Goal: Task Accomplishment & Management: Use online tool/utility

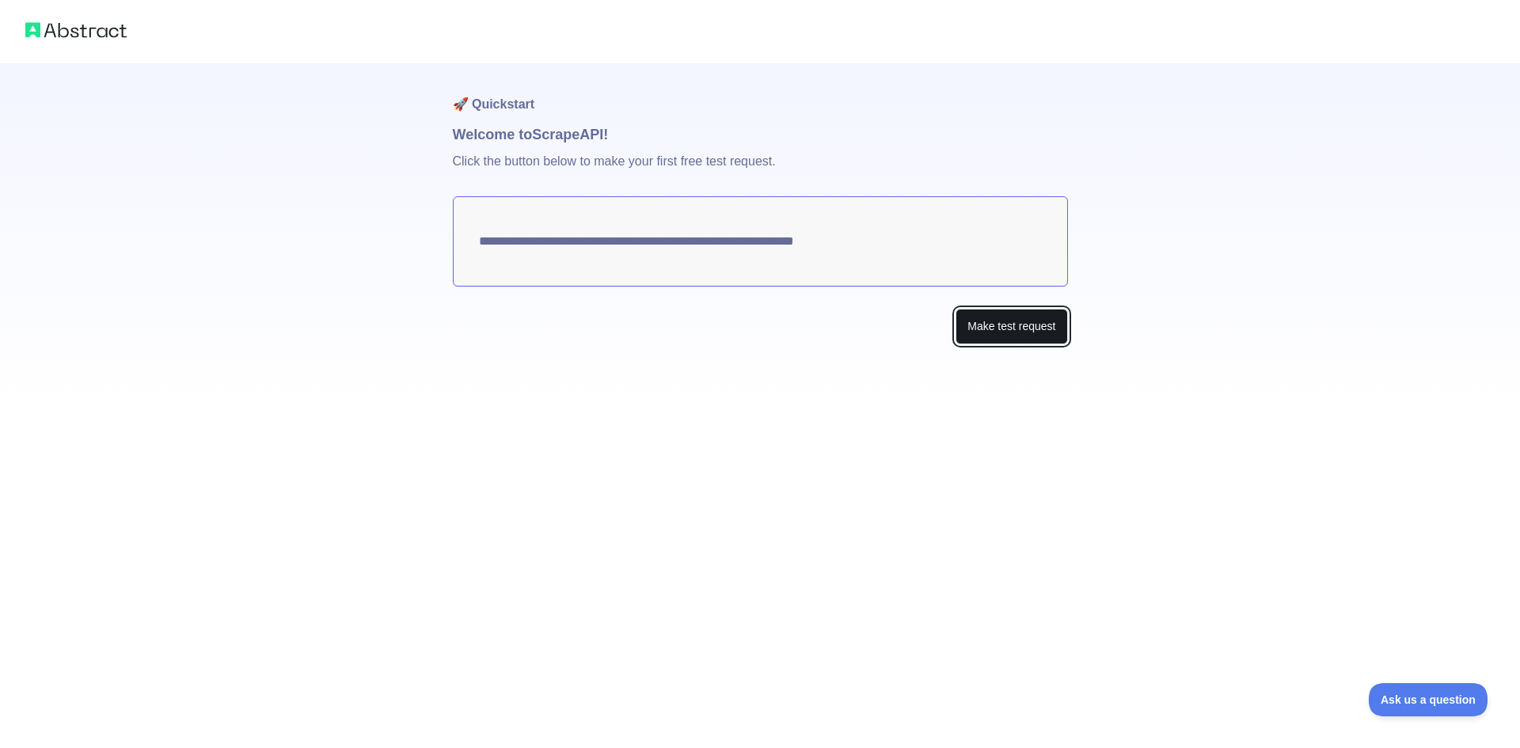
click at [987, 335] on button "Make test request" at bounding box center [1012, 327] width 112 height 36
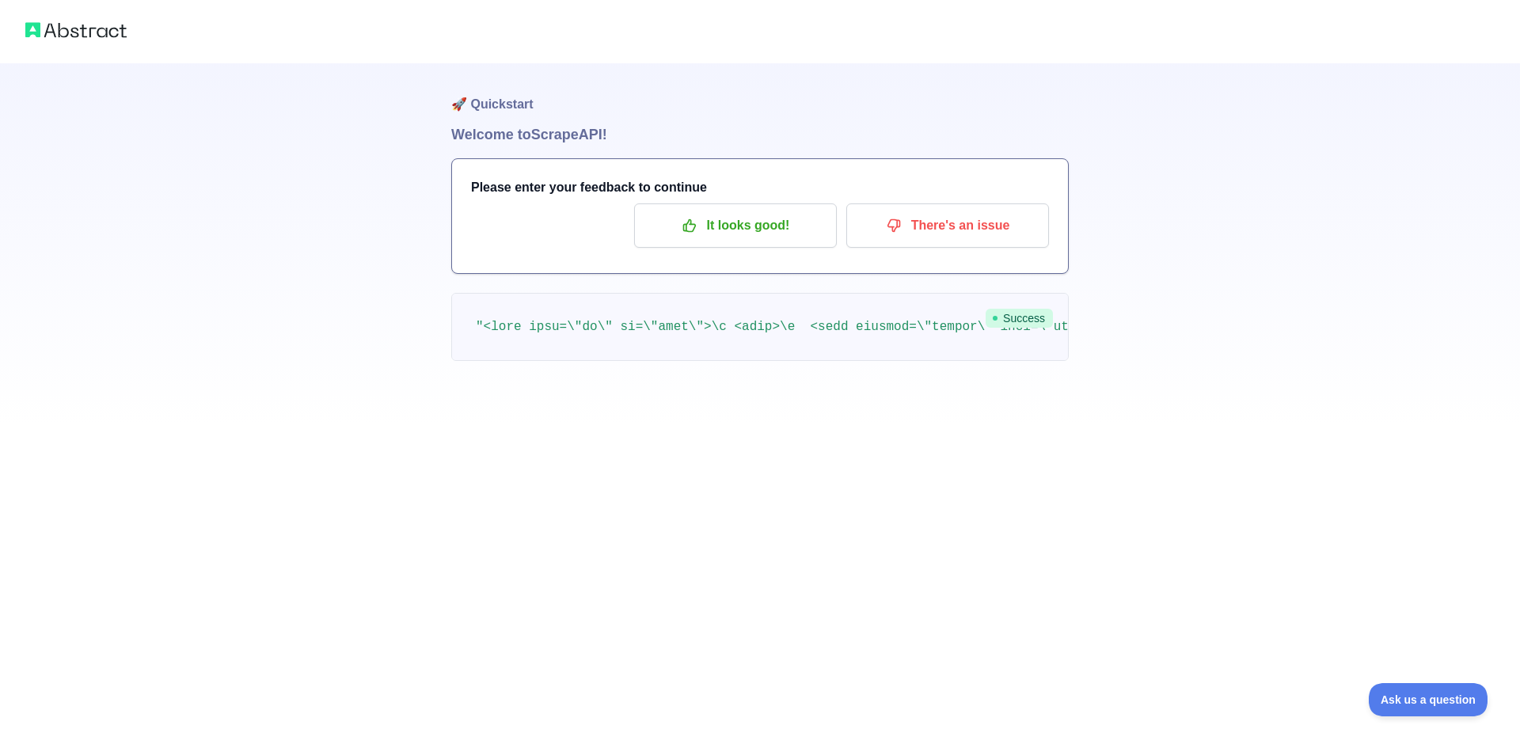
click at [96, 28] on img at bounding box center [75, 30] width 101 height 22
click at [96, 34] on img at bounding box center [75, 30] width 101 height 22
click at [744, 238] on p "It looks good!" at bounding box center [735, 225] width 179 height 27
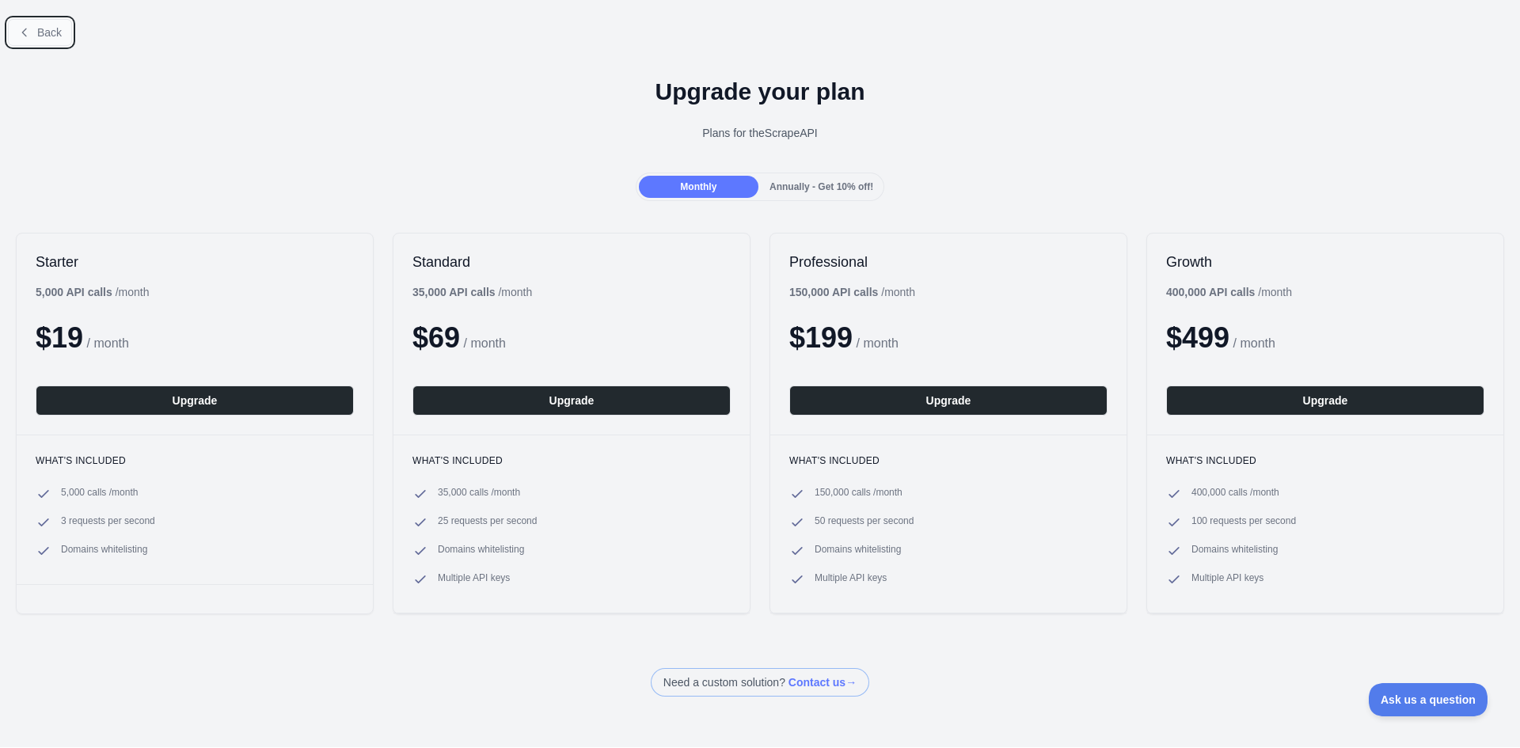
click at [51, 30] on span "Back" at bounding box center [49, 32] width 25 height 13
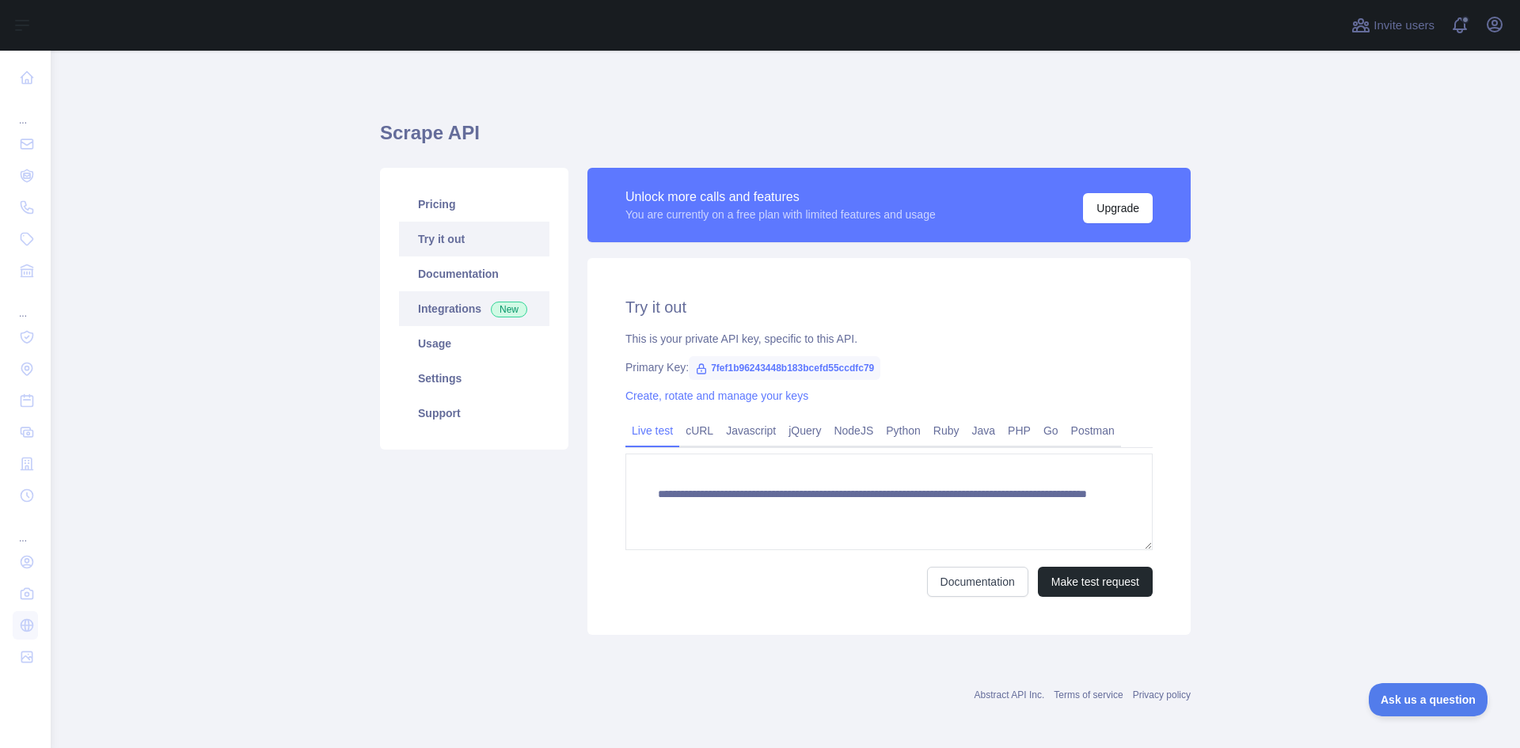
click at [456, 311] on link "Integrations New" at bounding box center [474, 308] width 150 height 35
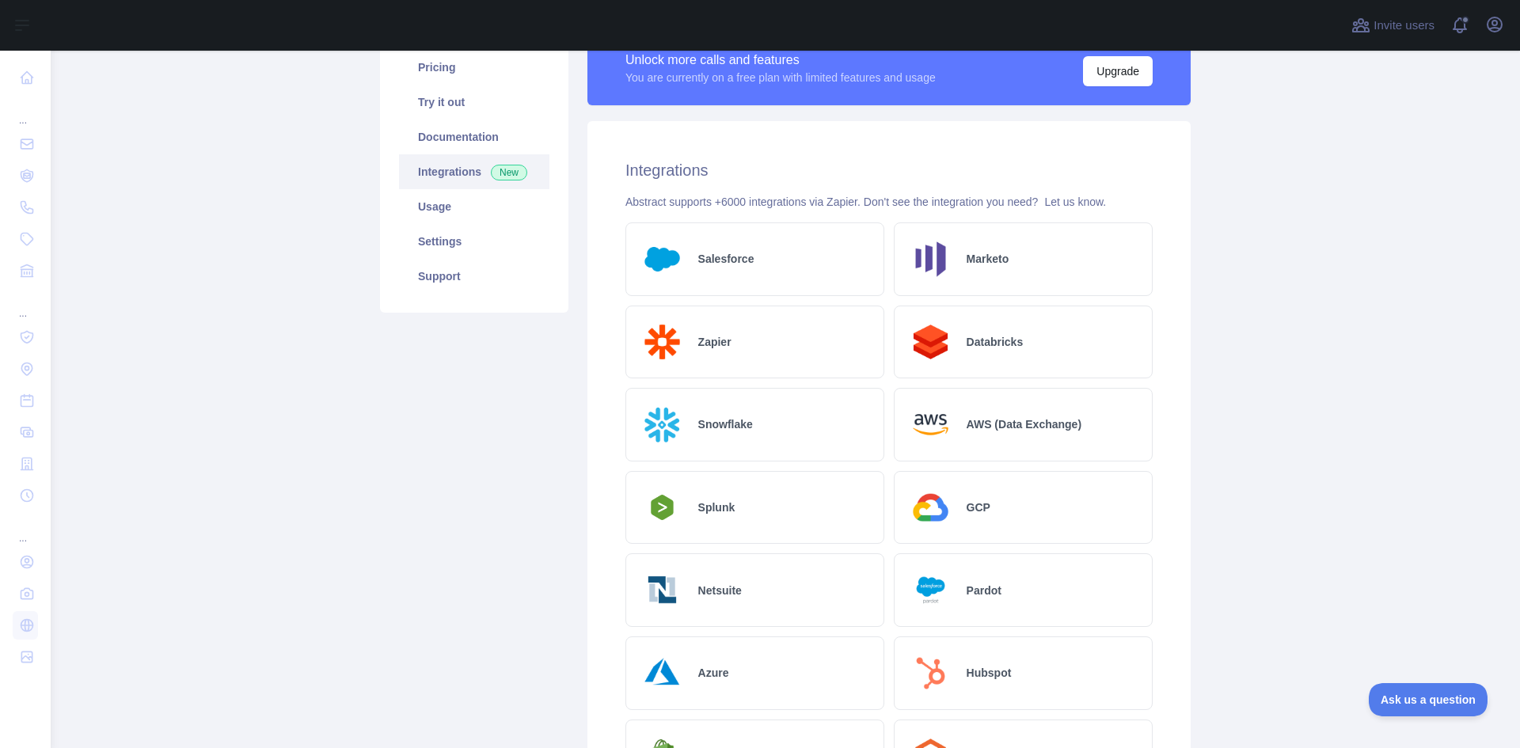
scroll to position [118, 0]
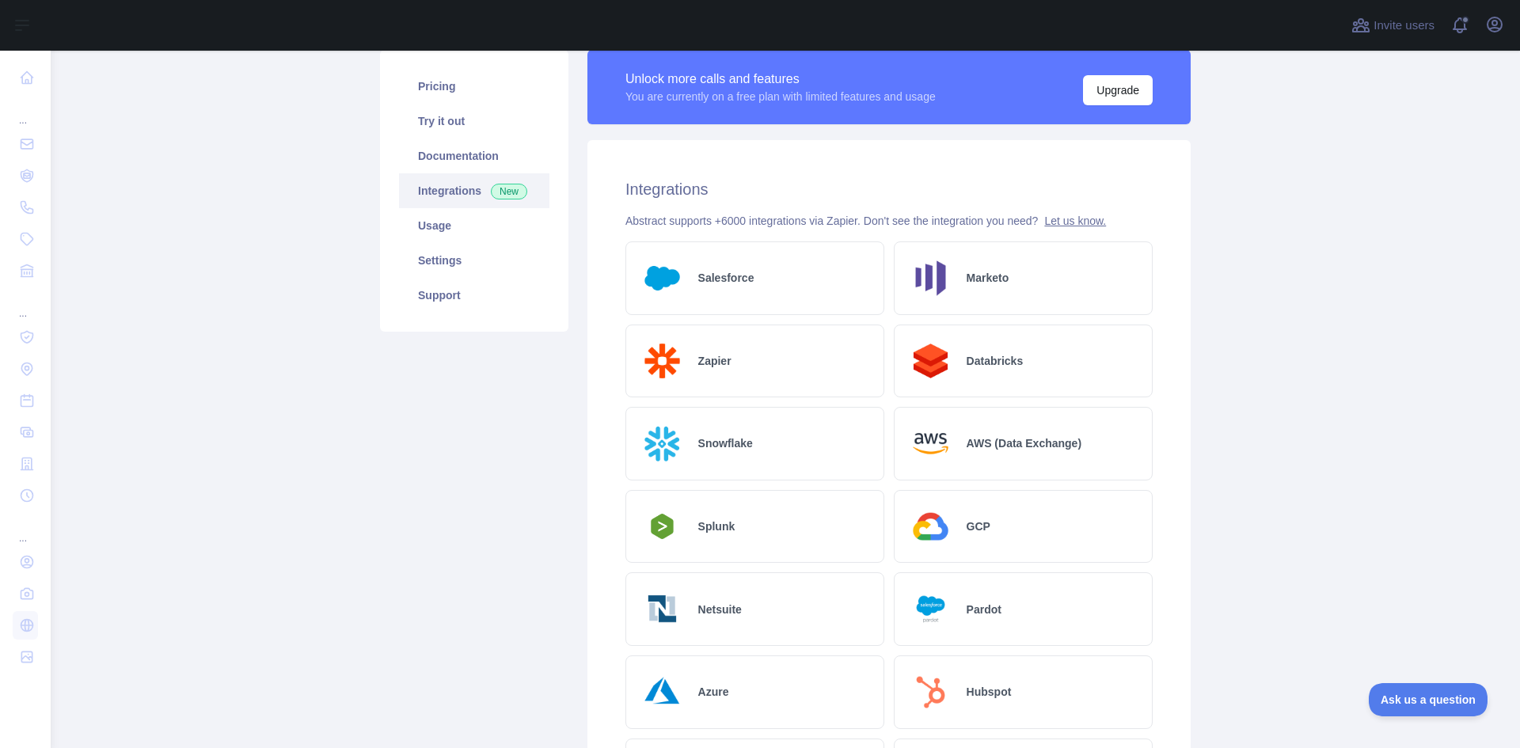
click at [1069, 219] on link "Let us know." at bounding box center [1075, 221] width 62 height 13
click at [1288, 387] on main "Scrape API Pricing Try it out Documentation Integrations New Usage Settings Sup…" at bounding box center [786, 400] width 1470 height 698
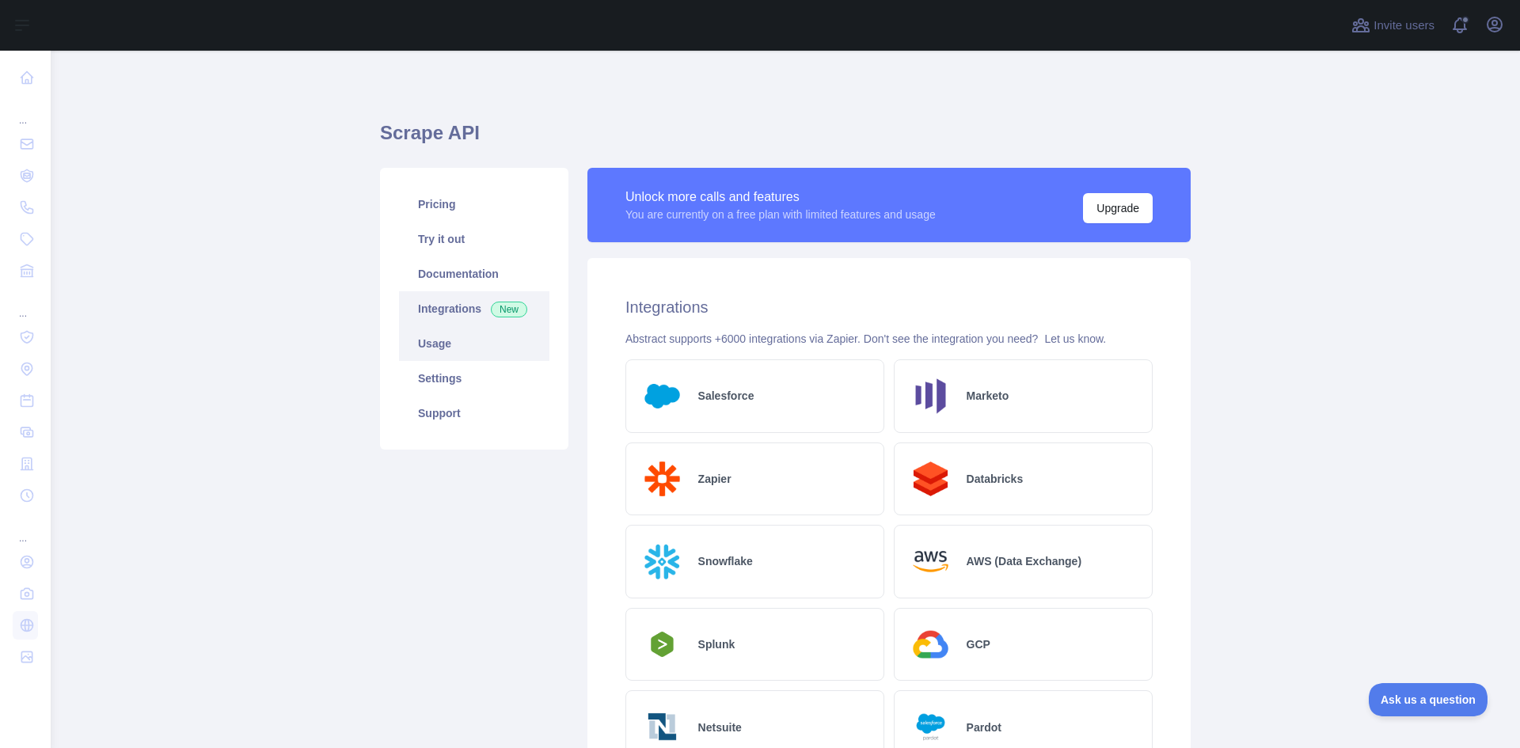
click at [455, 342] on link "Usage" at bounding box center [474, 343] width 150 height 35
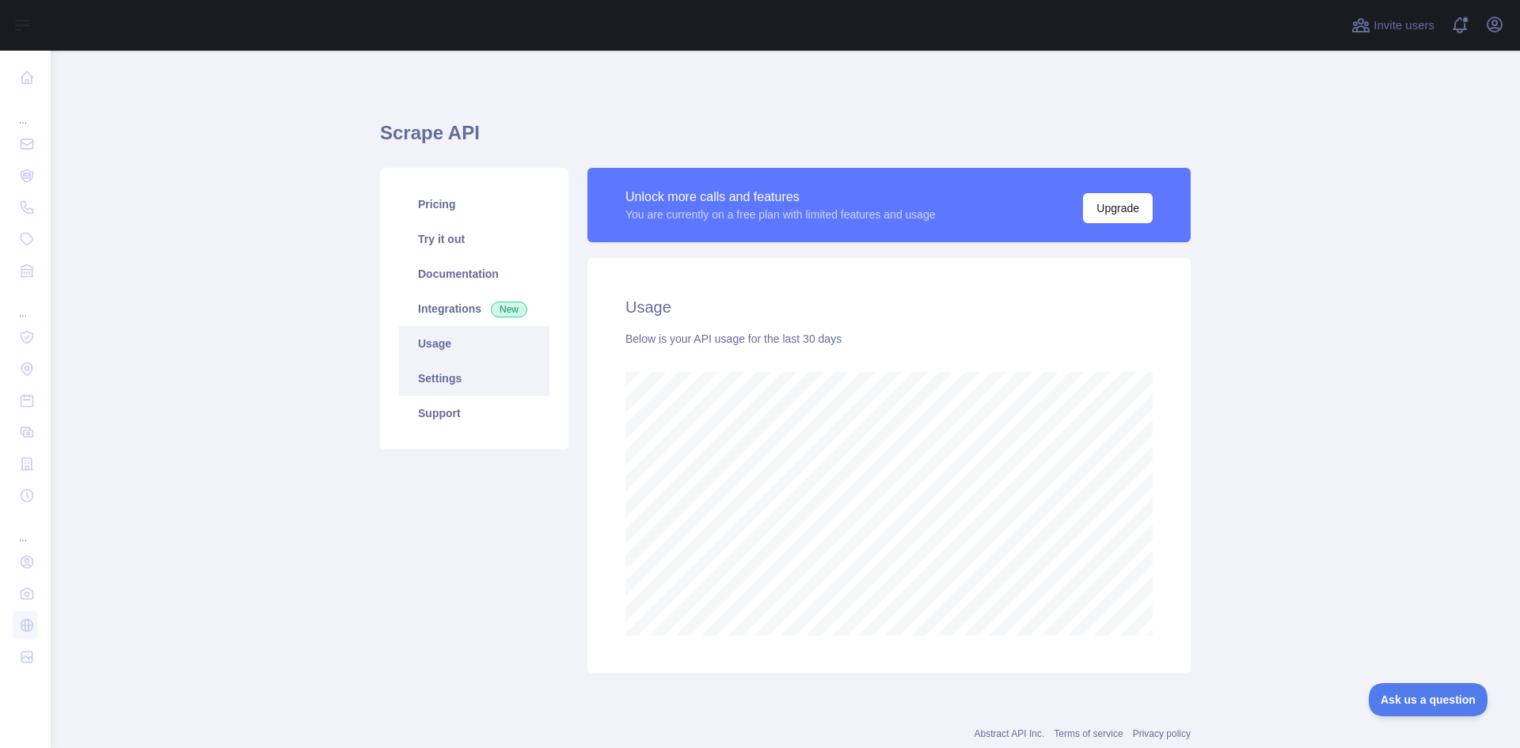
scroll to position [698, 1458]
click at [463, 385] on link "Settings" at bounding box center [474, 378] width 150 height 35
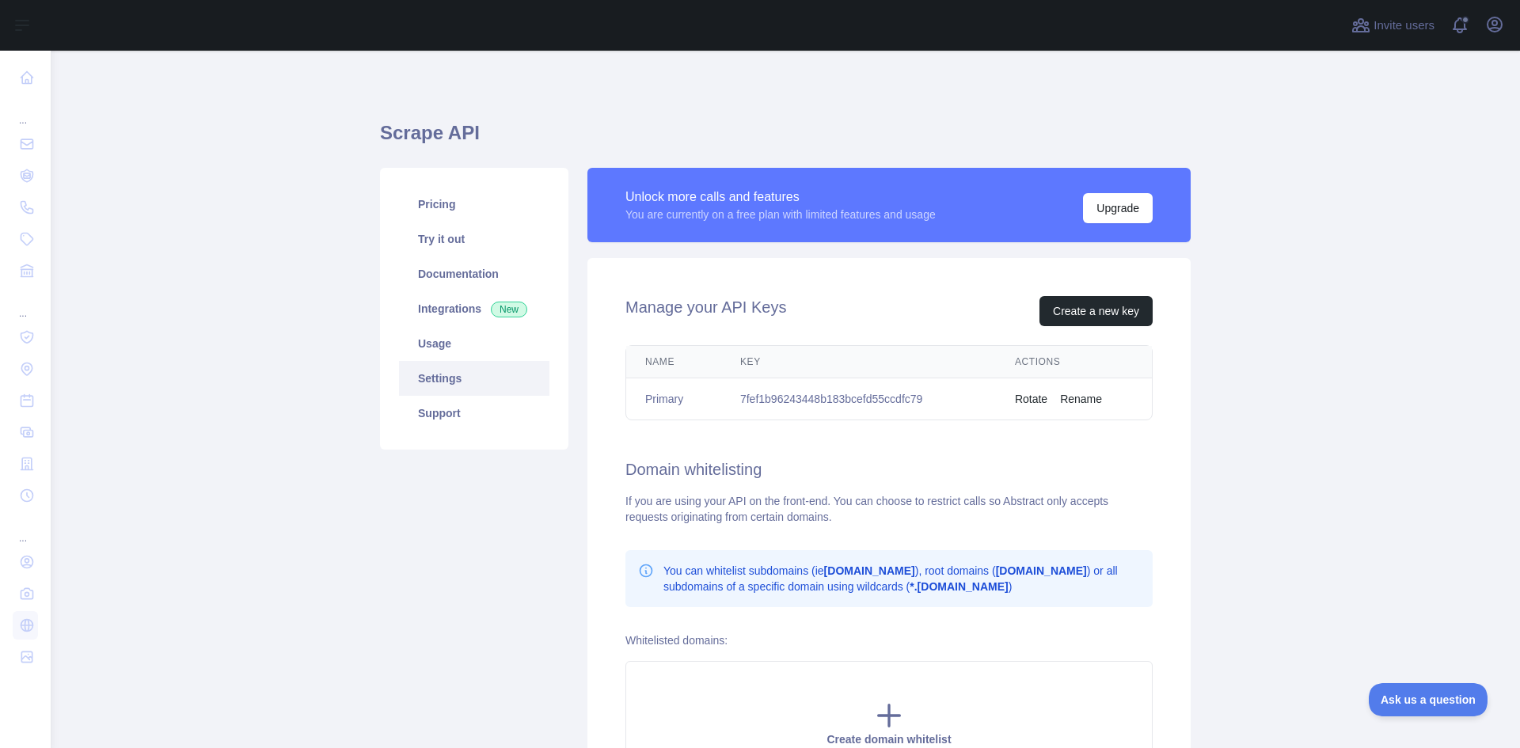
click at [866, 398] on td "7fef1b96243448b183bcefd55ccdfc79" at bounding box center [858, 400] width 275 height 42
drag, startPoint x: 866, startPoint y: 398, endPoint x: 796, endPoint y: 404, distance: 70.8
click at [796, 404] on td "7fef1b96243448b183bcefd55ccdfc79" at bounding box center [858, 400] width 275 height 42
click at [845, 394] on td "7fef1b96243448b183bcefd55ccdfc79" at bounding box center [858, 400] width 275 height 42
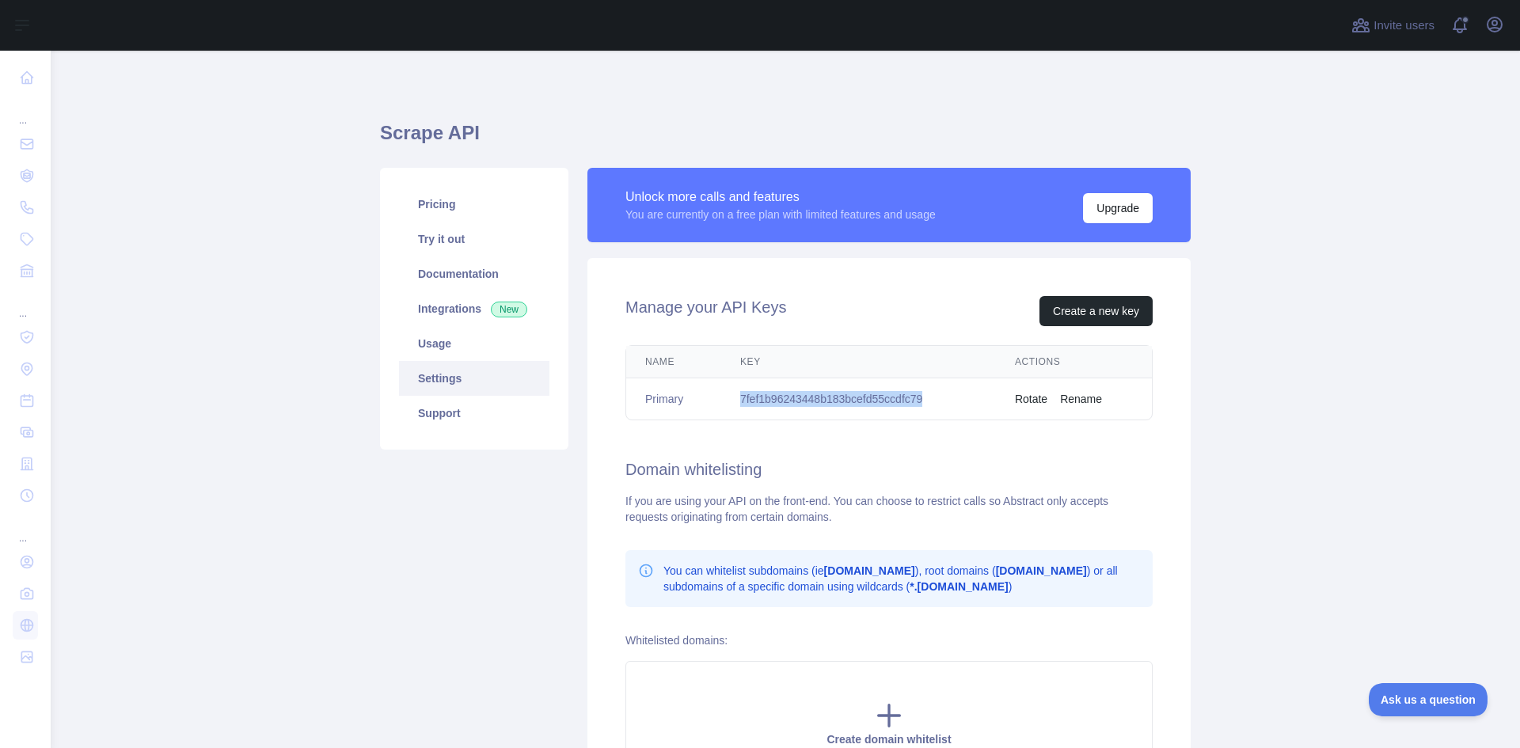
click at [845, 394] on td "7fef1b96243448b183bcefd55ccdfc79" at bounding box center [858, 400] width 275 height 42
copy td "7fef1b96243448b183bcefd55ccdfc79"
click at [896, 436] on div "Manage your API Keys Create a new key Name Key Actions Primary 7fef1b96243448b1…" at bounding box center [889, 541] width 603 height 566
click at [1100, 314] on button "Create a new key" at bounding box center [1096, 311] width 113 height 30
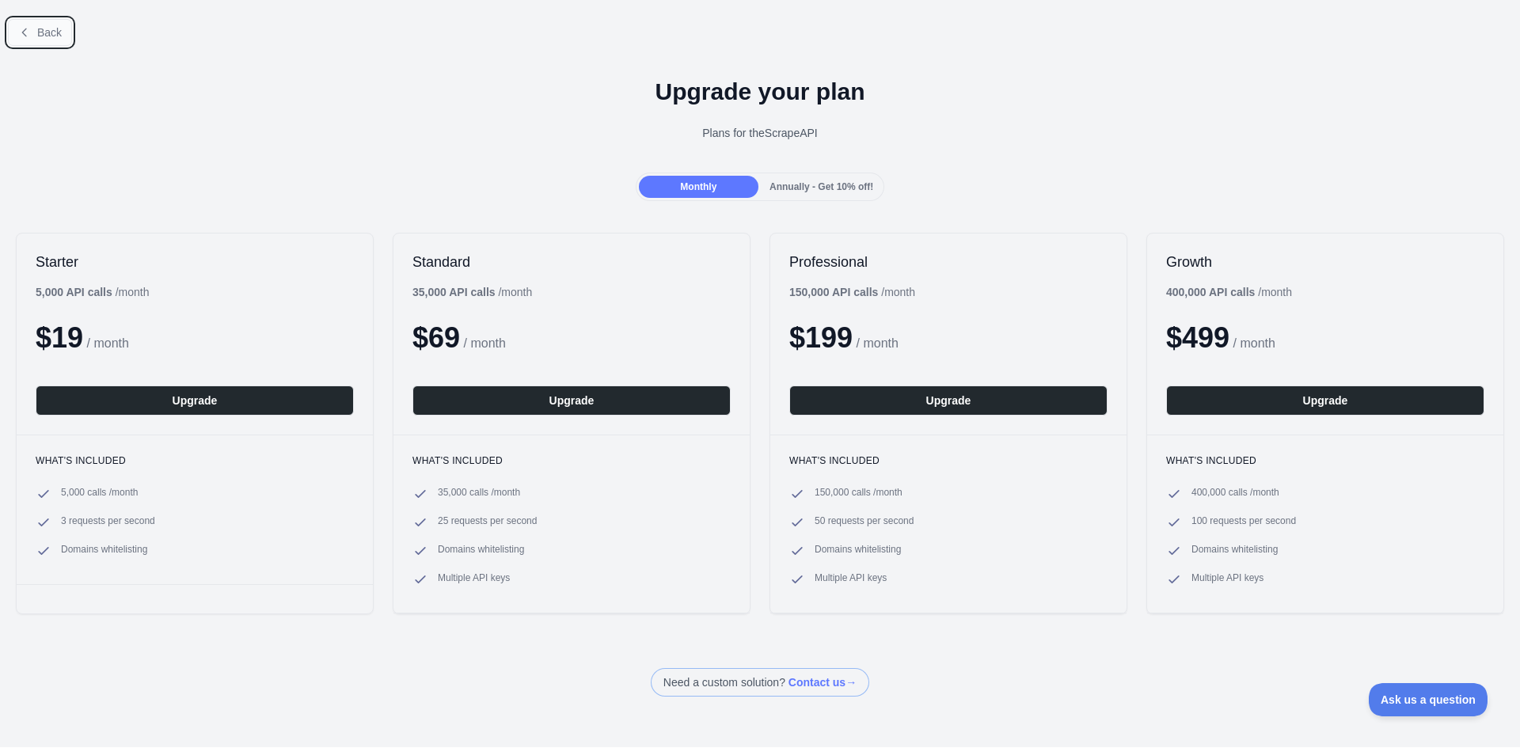
click at [52, 34] on span "Back" at bounding box center [49, 32] width 25 height 13
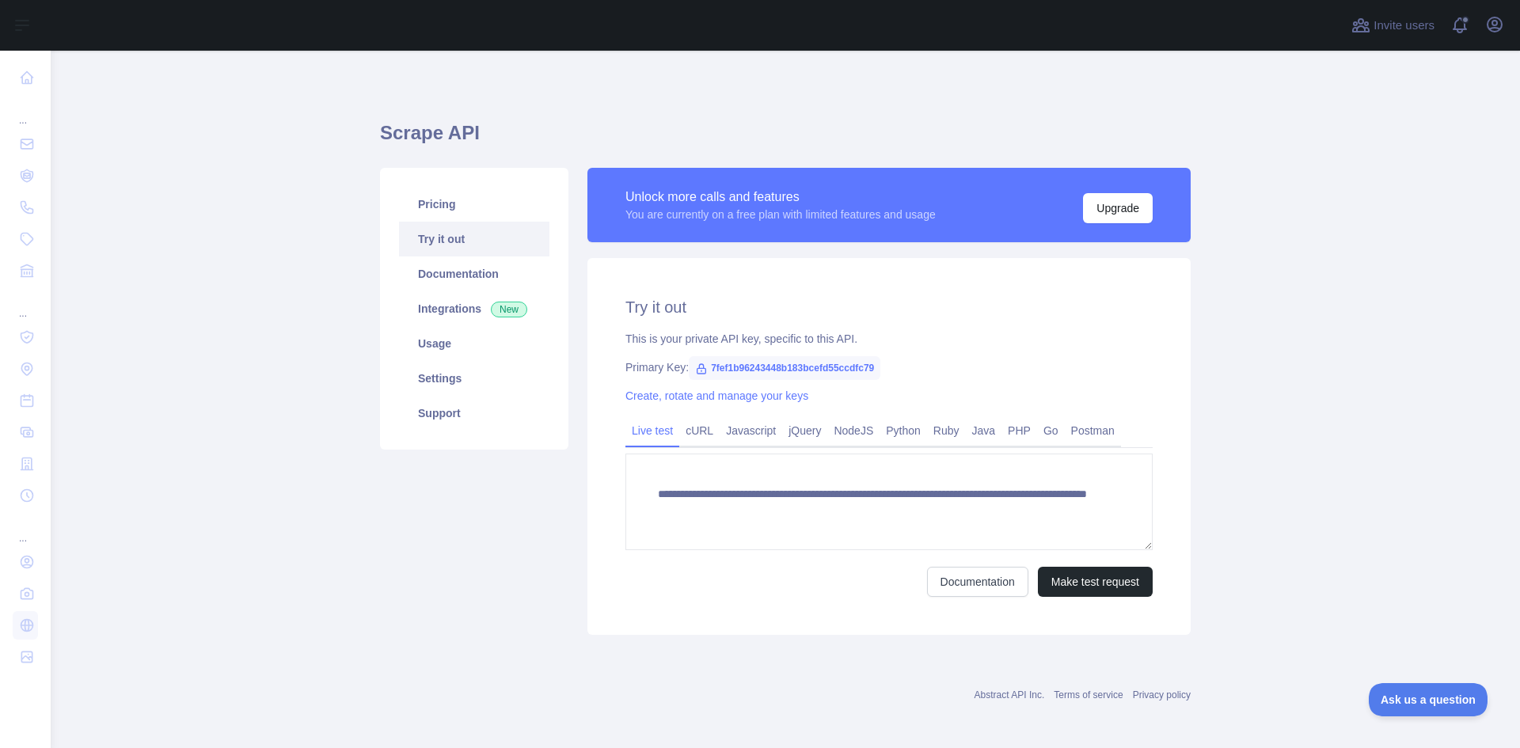
scroll to position [4, 0]
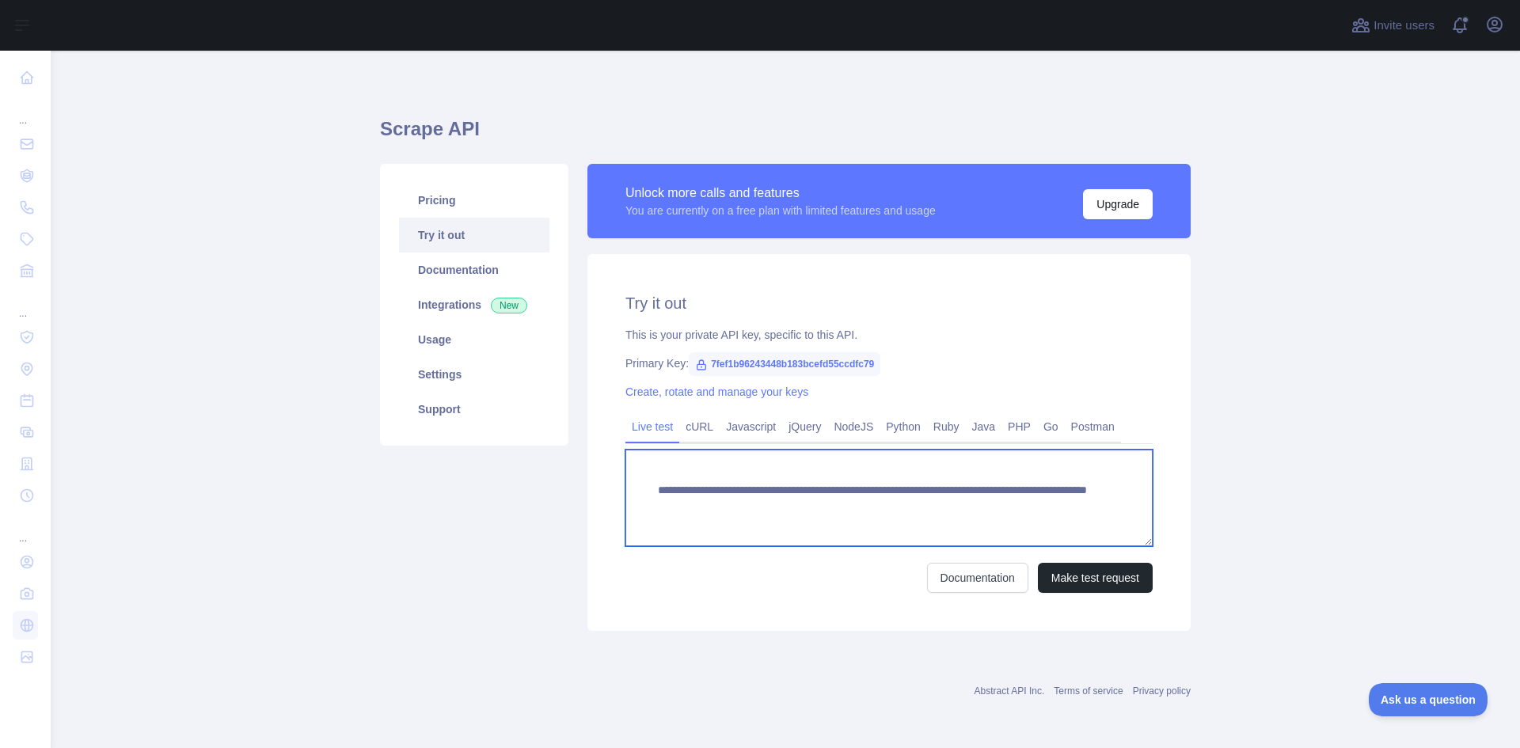
click at [736, 500] on textarea "**********" at bounding box center [889, 498] width 527 height 97
click at [768, 495] on textarea "**********" at bounding box center [889, 498] width 527 height 97
drag, startPoint x: 874, startPoint y: 508, endPoint x: 632, endPoint y: 481, distance: 243.8
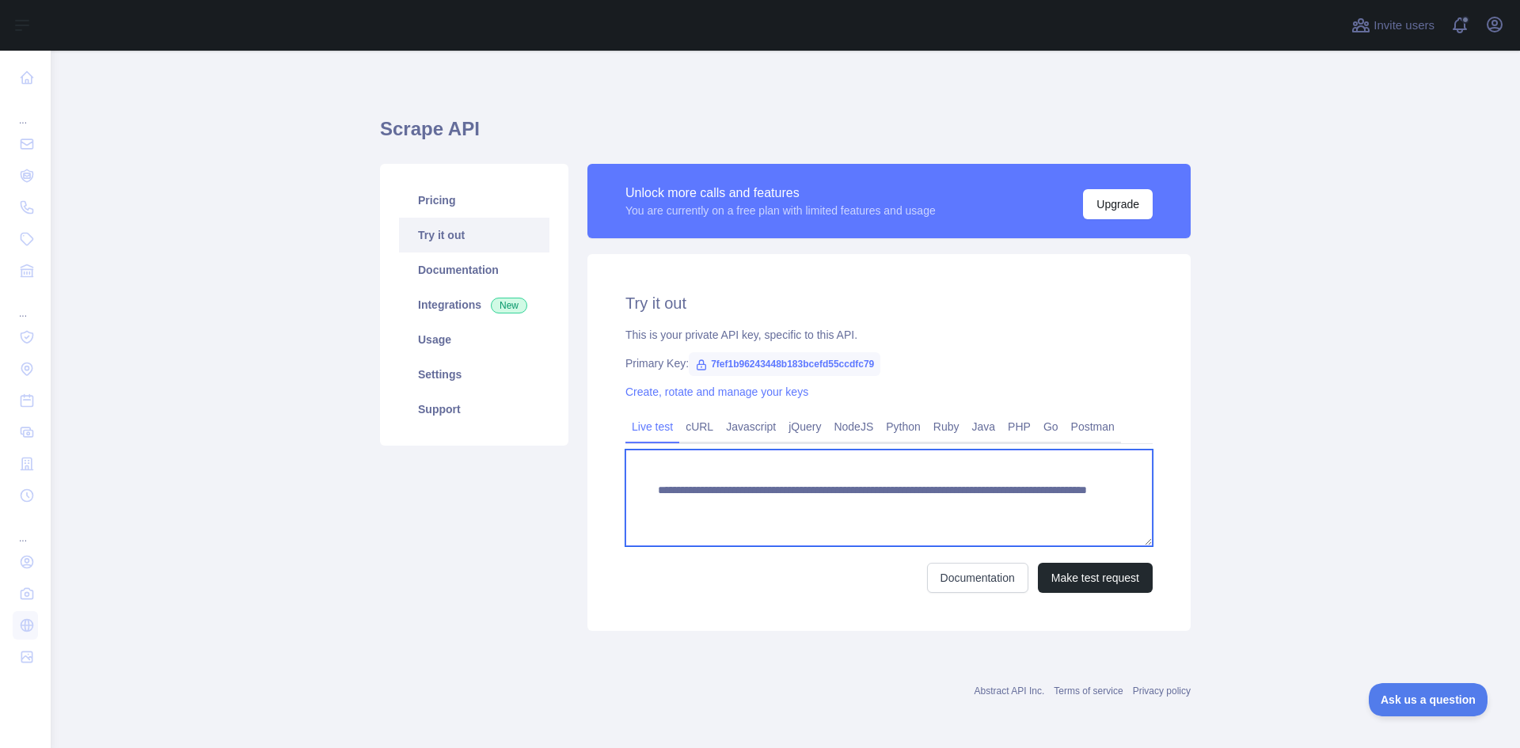
click at [632, 481] on textarea "**********" at bounding box center [889, 498] width 527 height 97
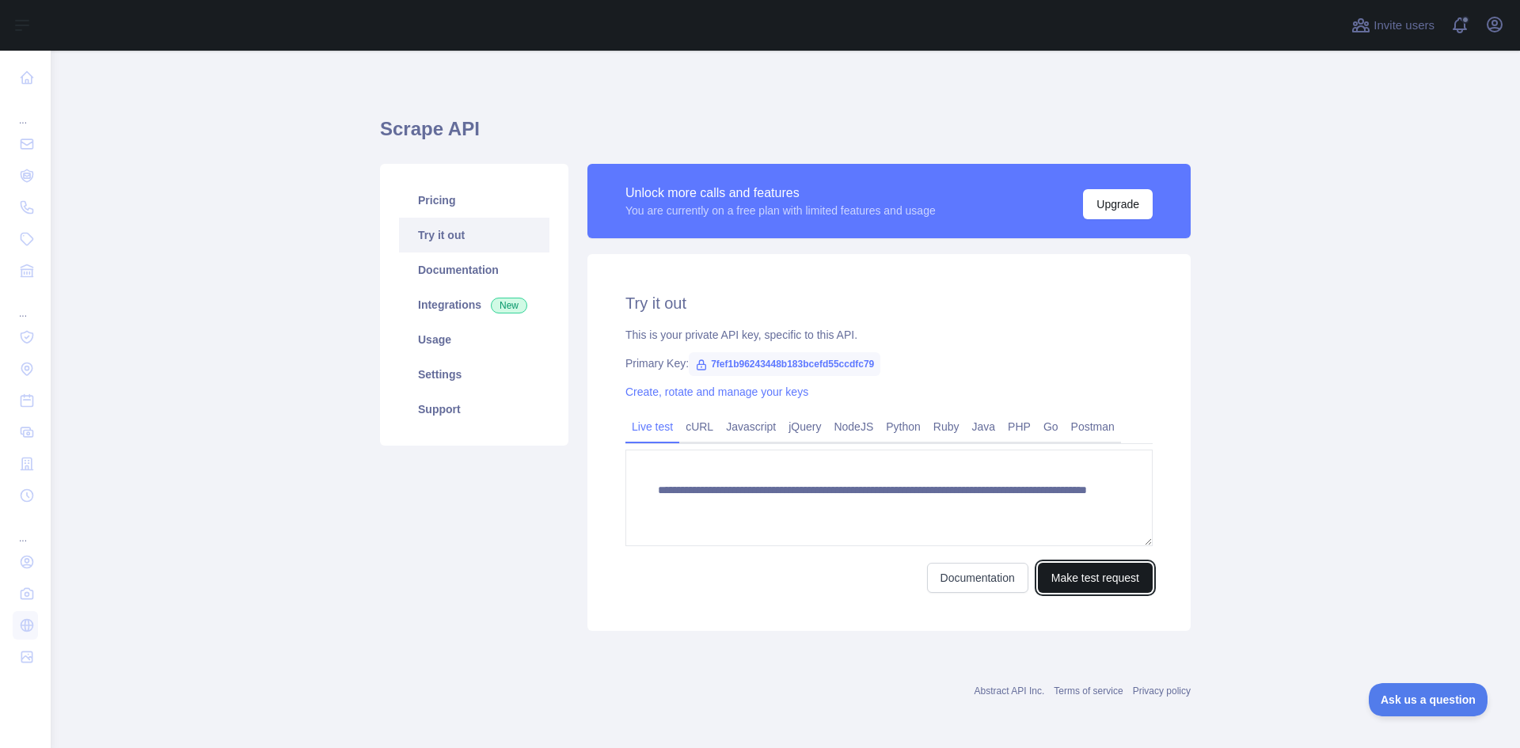
click at [1105, 584] on button "Make test request" at bounding box center [1095, 578] width 115 height 30
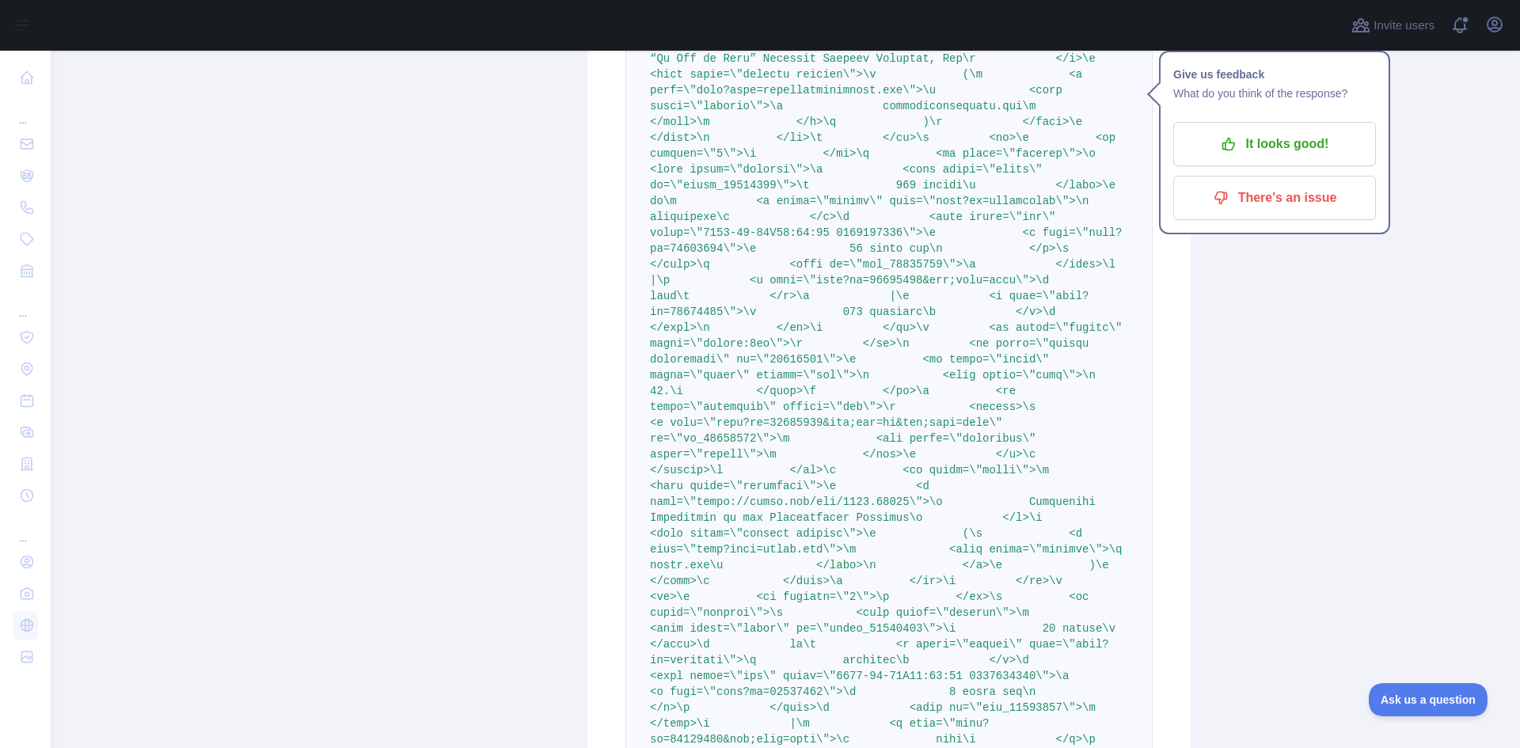
scroll to position [10050, 0]
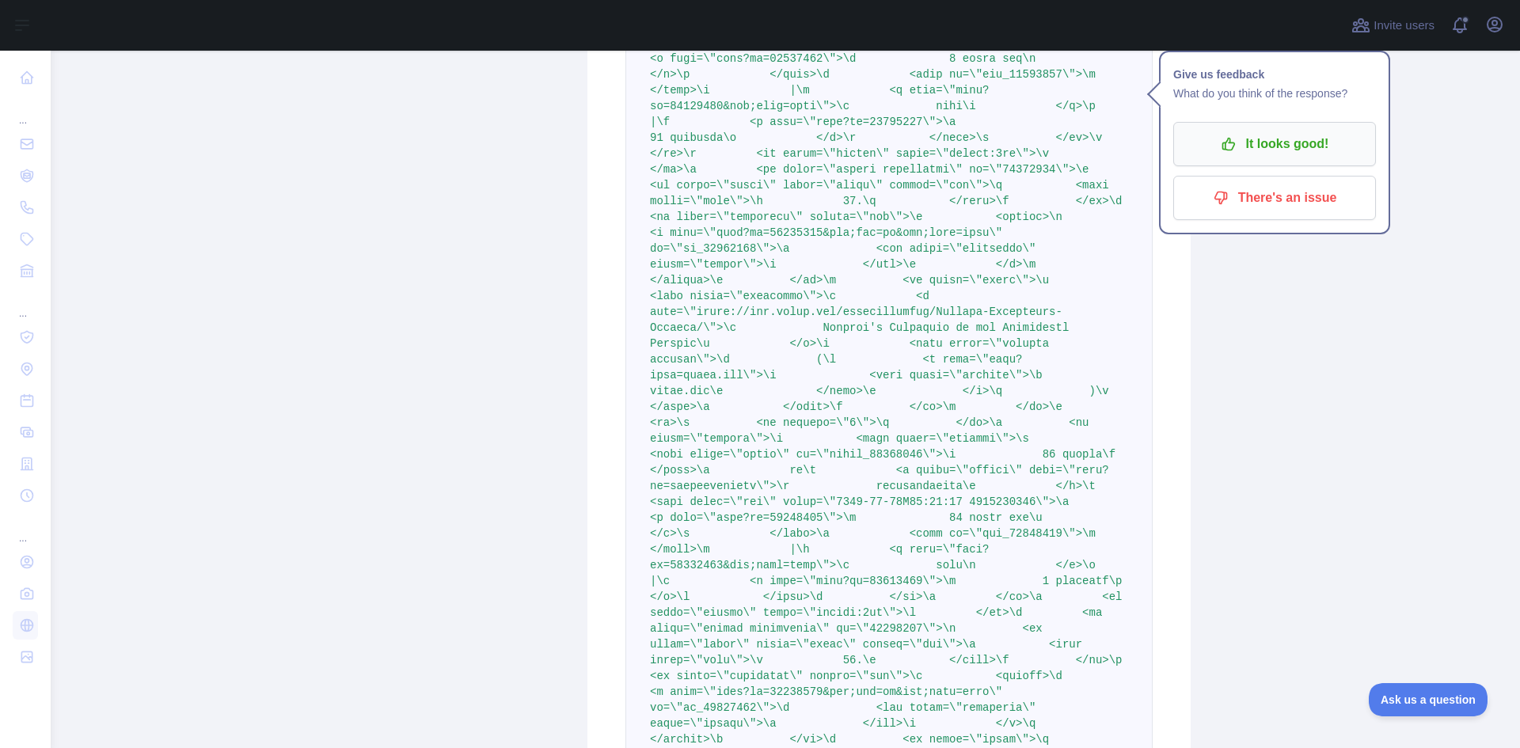
drag, startPoint x: 1265, startPoint y: 554, endPoint x: 1273, endPoint y: 270, distance: 284.4
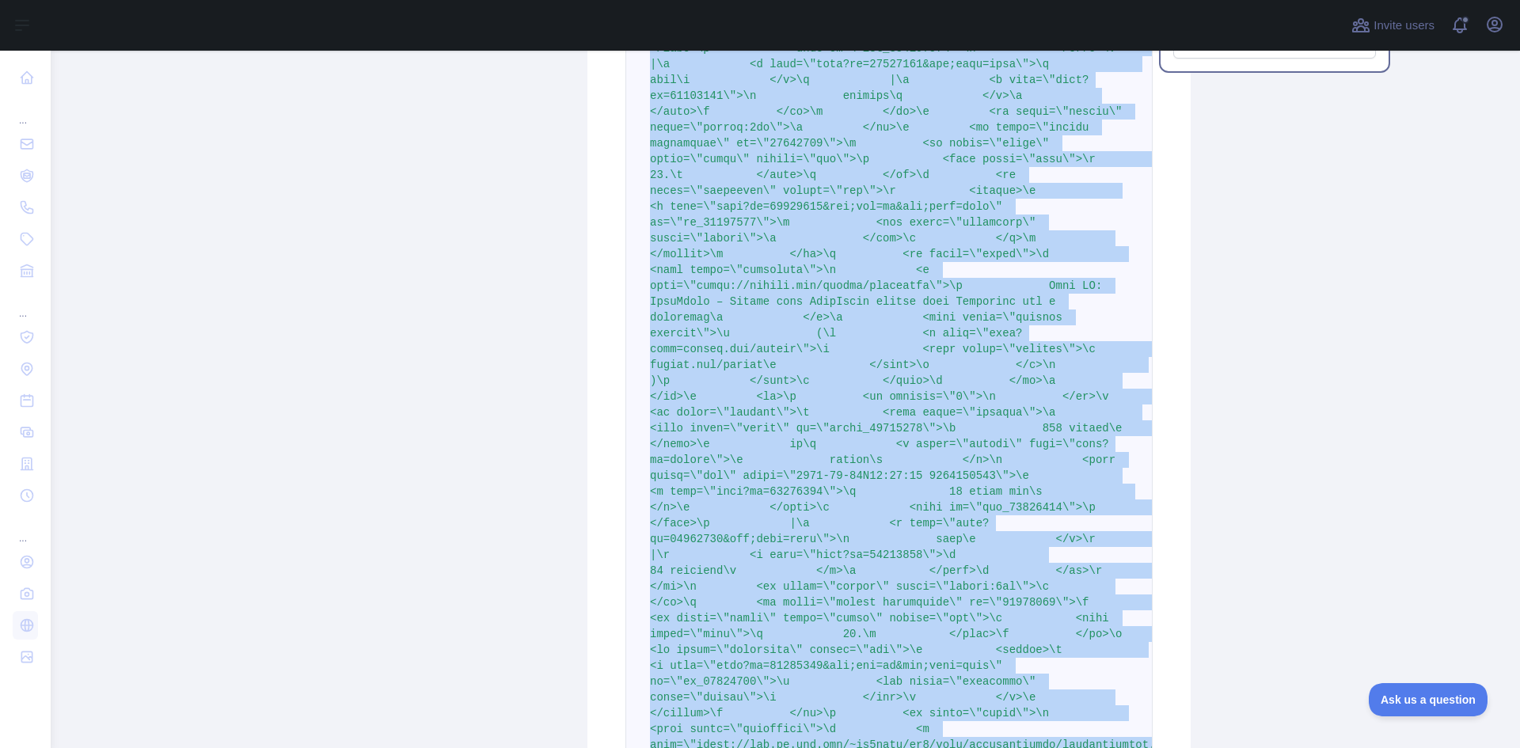
scroll to position [13198, 0]
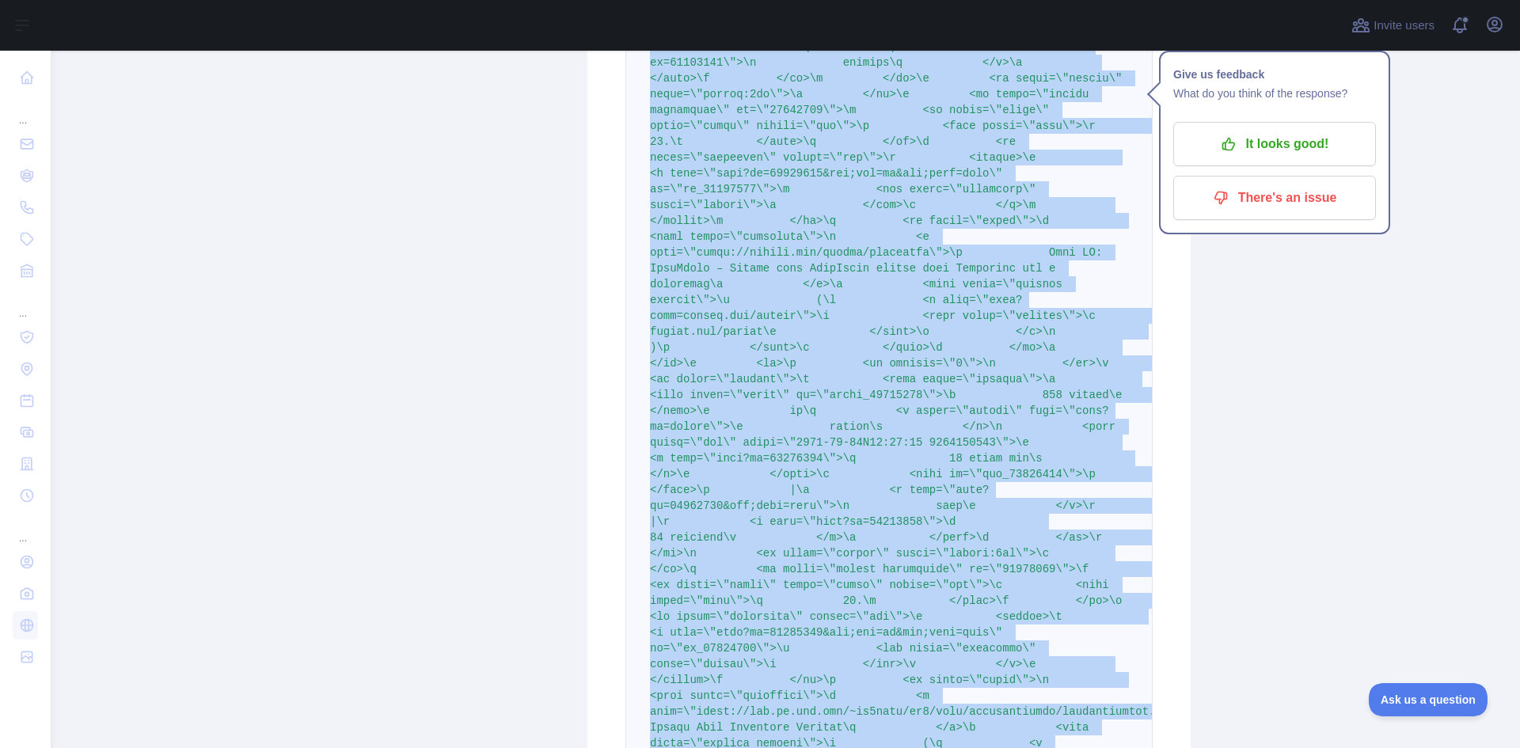
drag, startPoint x: 639, startPoint y: 108, endPoint x: 1098, endPoint y: 513, distance: 612.6
copy span ""<html lang=\"en\" op=\"news\">\n <head>\n <meta content=\"origin\" name=\"refe…"
